Goal: Information Seeking & Learning: Learn about a topic

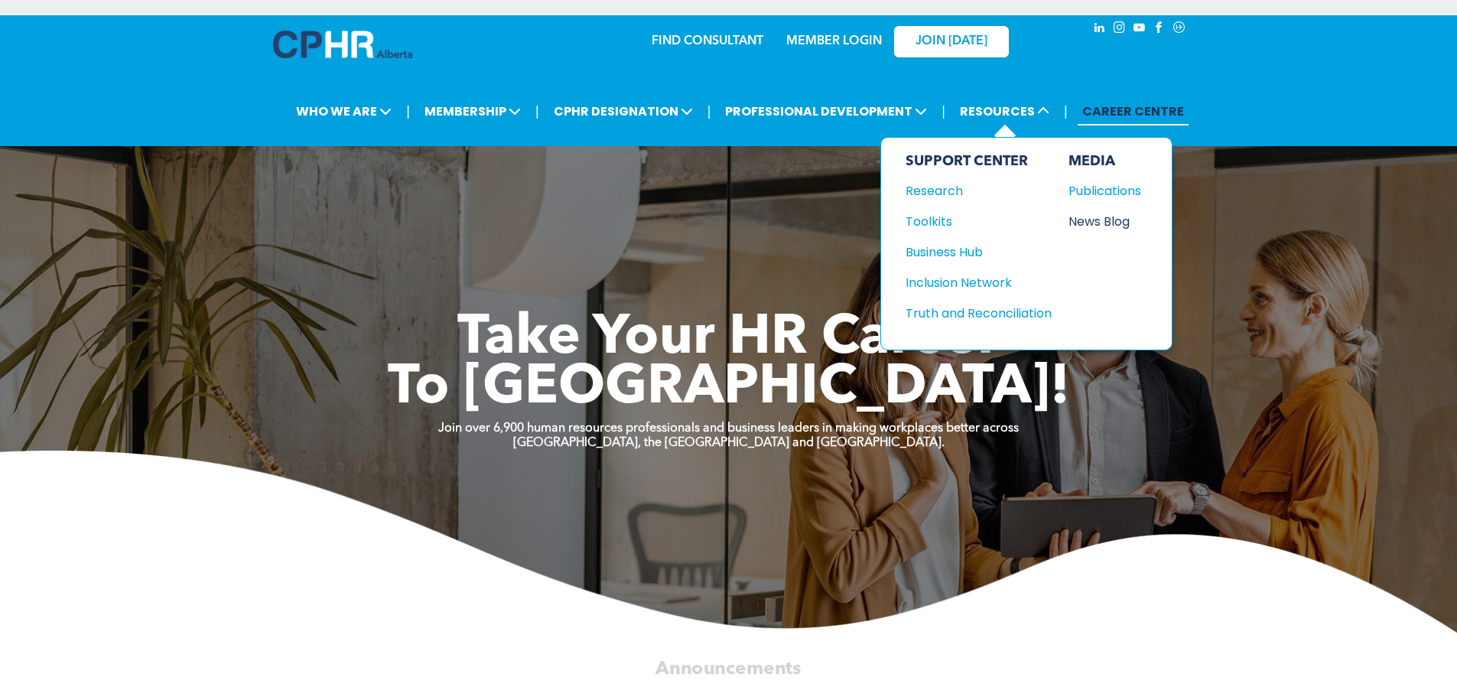
click at [1107, 221] on div "News Blog" at bounding box center [1102, 221] width 66 height 19
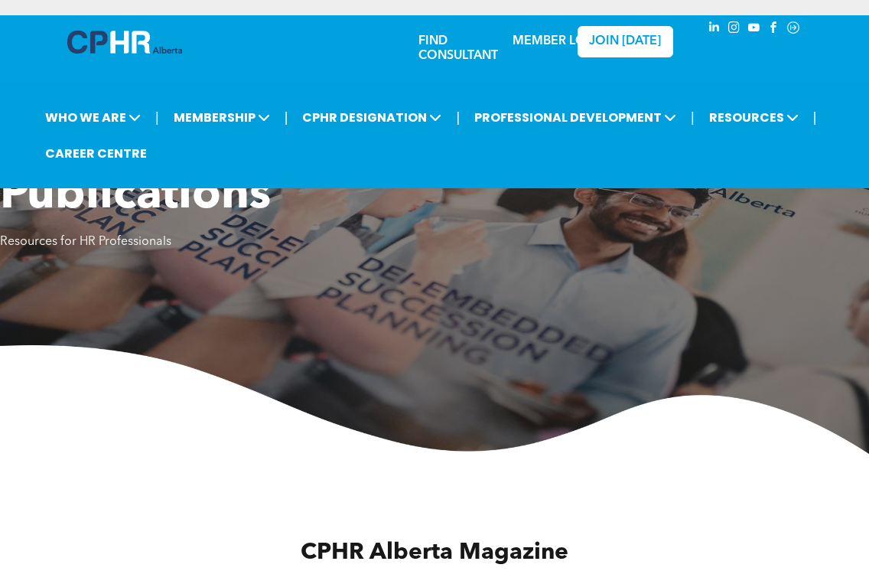
scroll to position [612, 0]
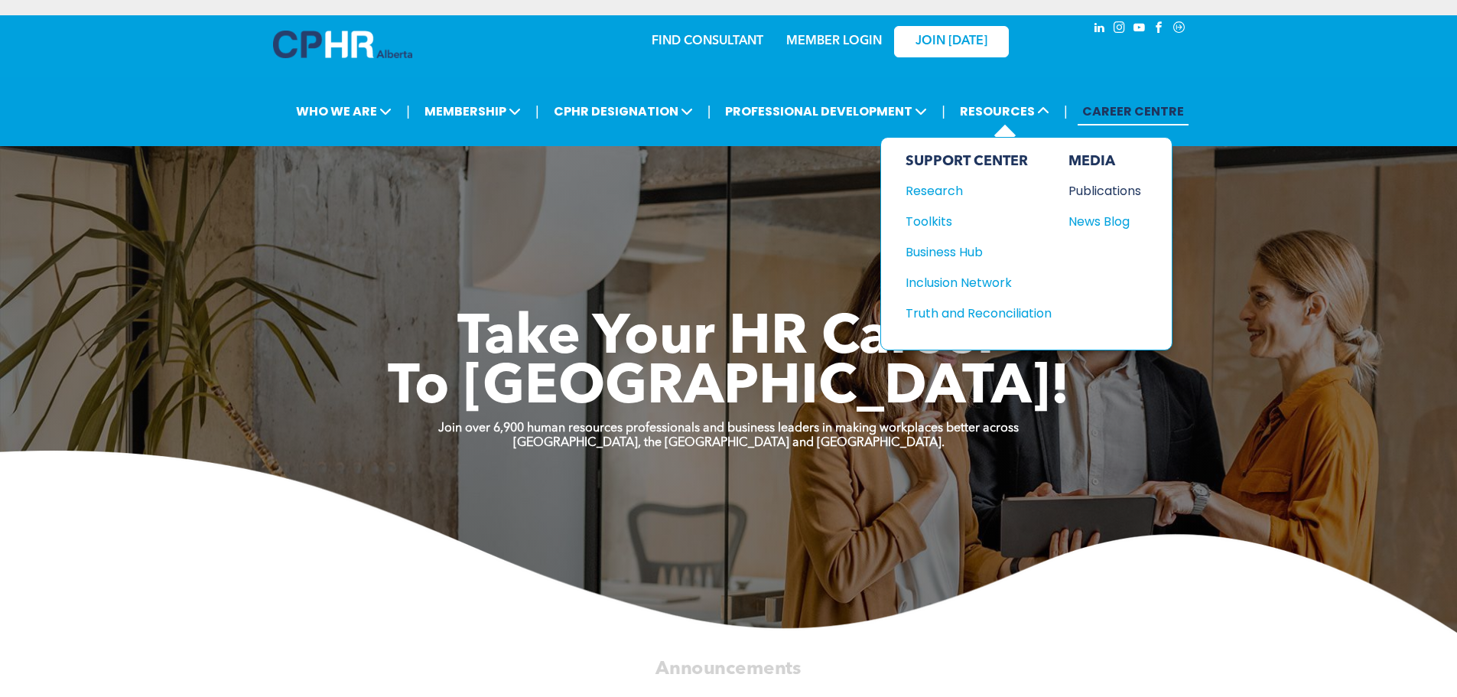
click at [1085, 191] on div "Publications" at bounding box center [1102, 190] width 66 height 19
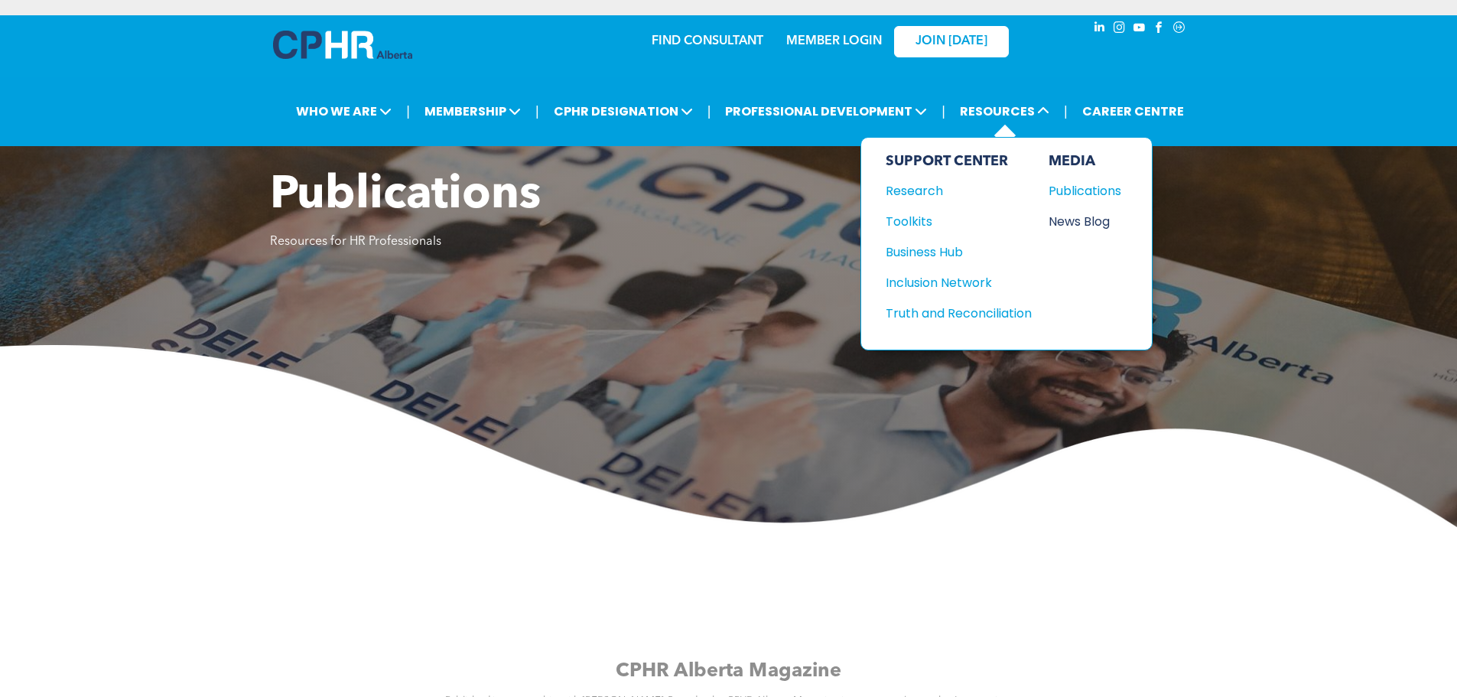
click at [1073, 218] on div "News Blog" at bounding box center [1082, 221] width 66 height 19
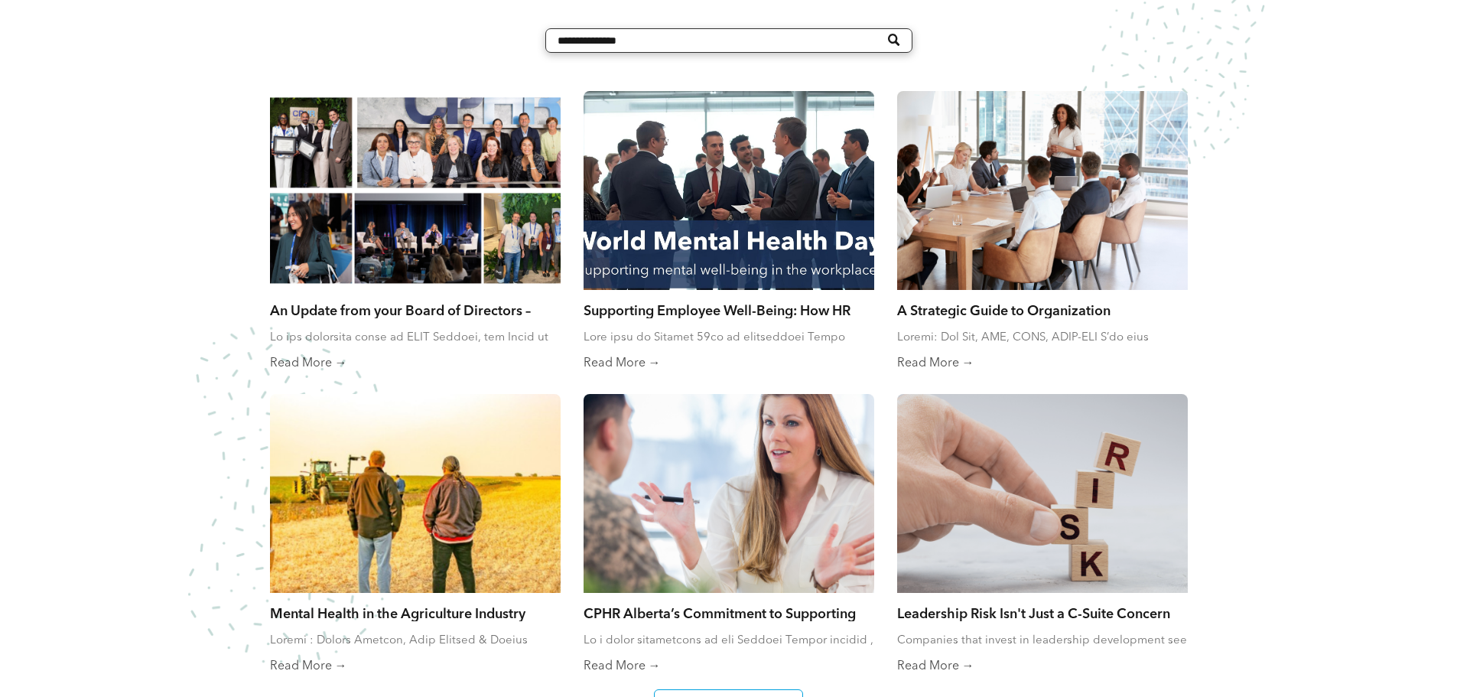
scroll to position [765, 0]
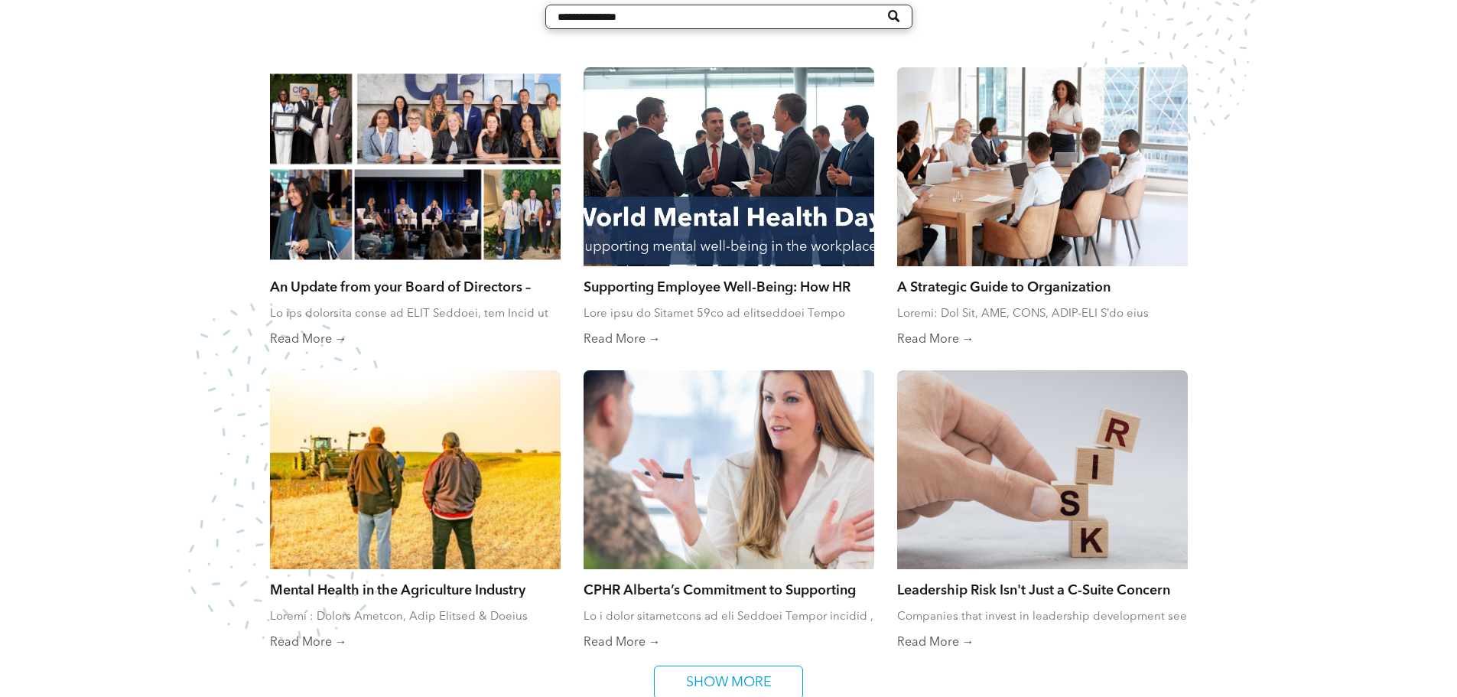
click at [728, 187] on div at bounding box center [728, 166] width 308 height 211
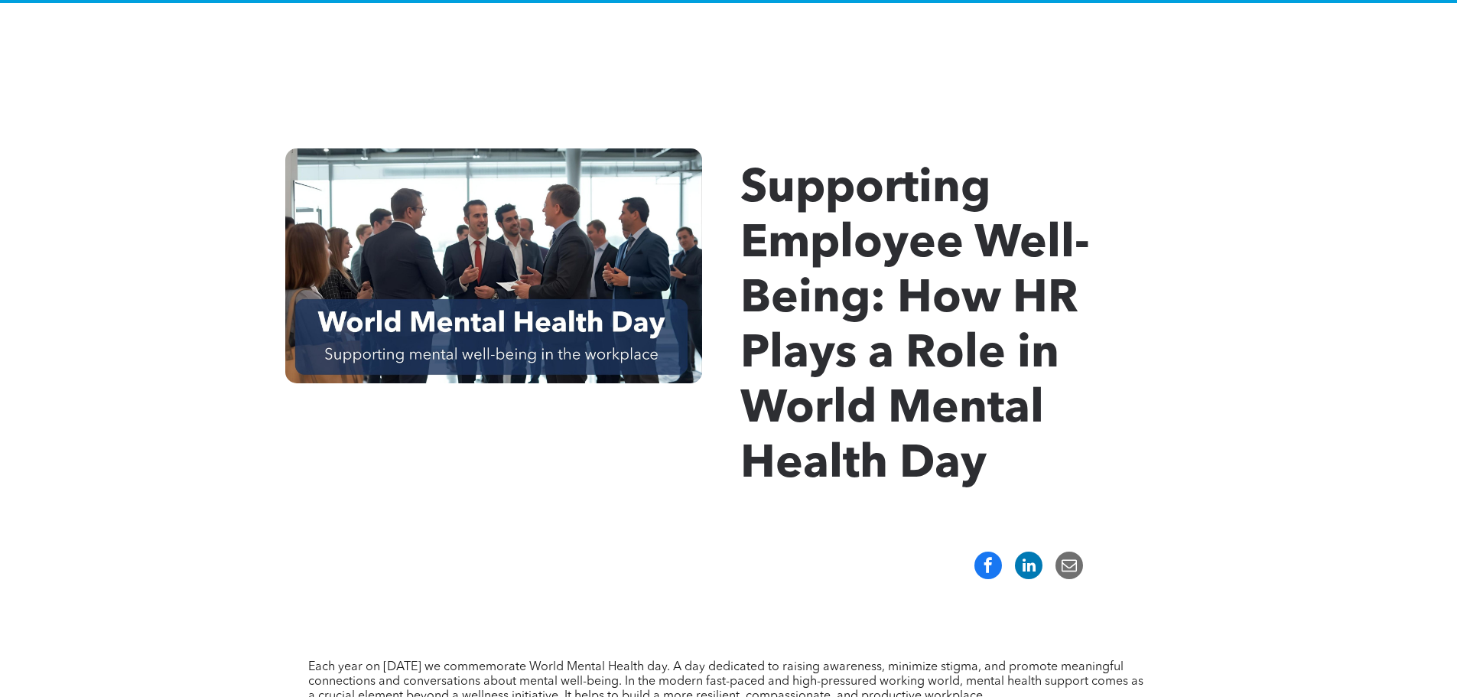
scroll to position [153, 0]
